Goal: Information Seeking & Learning: Learn about a topic

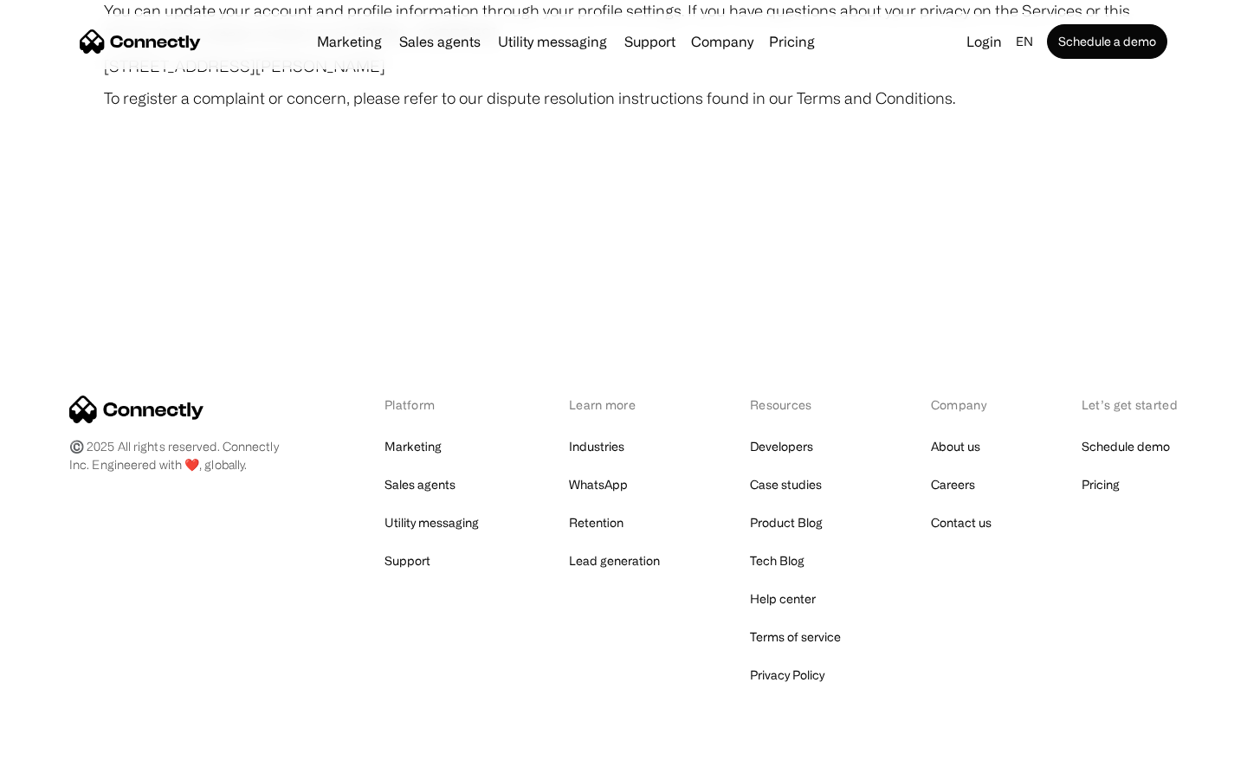
scroll to position [10082, 0]
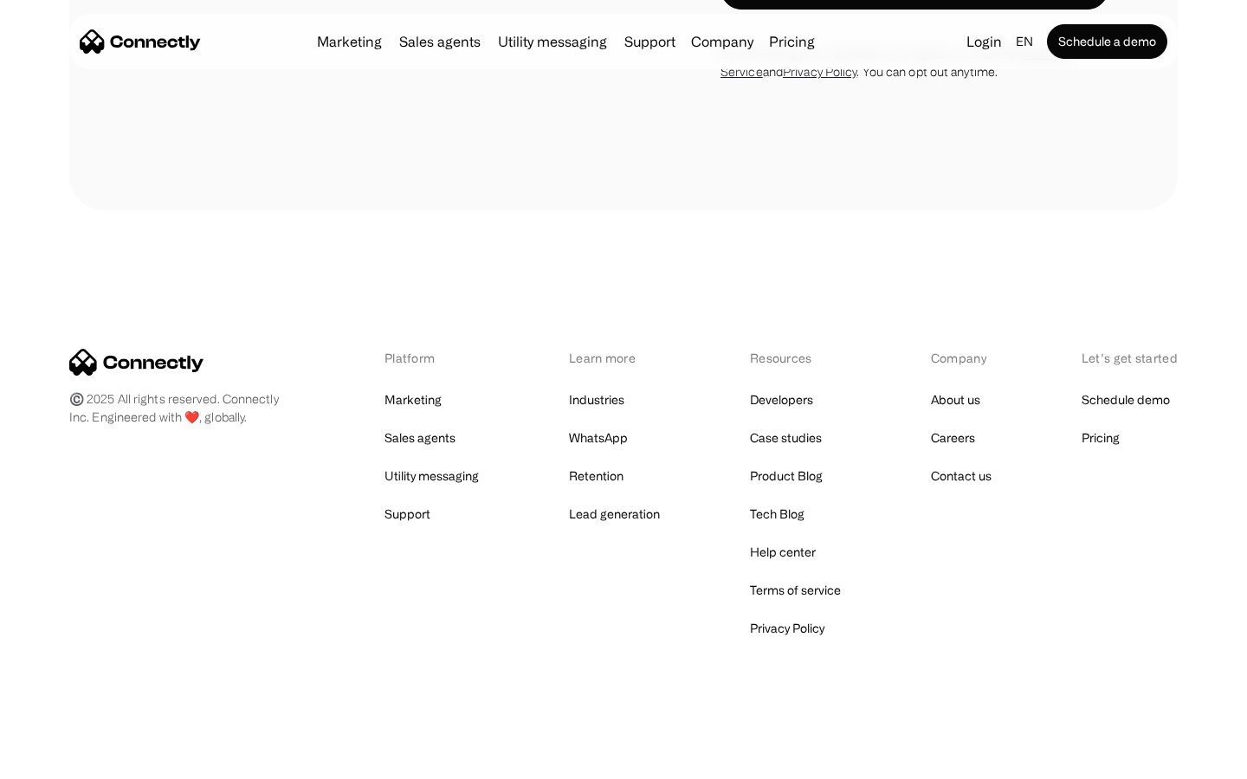
scroll to position [1483, 0]
